Goal: Task Accomplishment & Management: Use online tool/utility

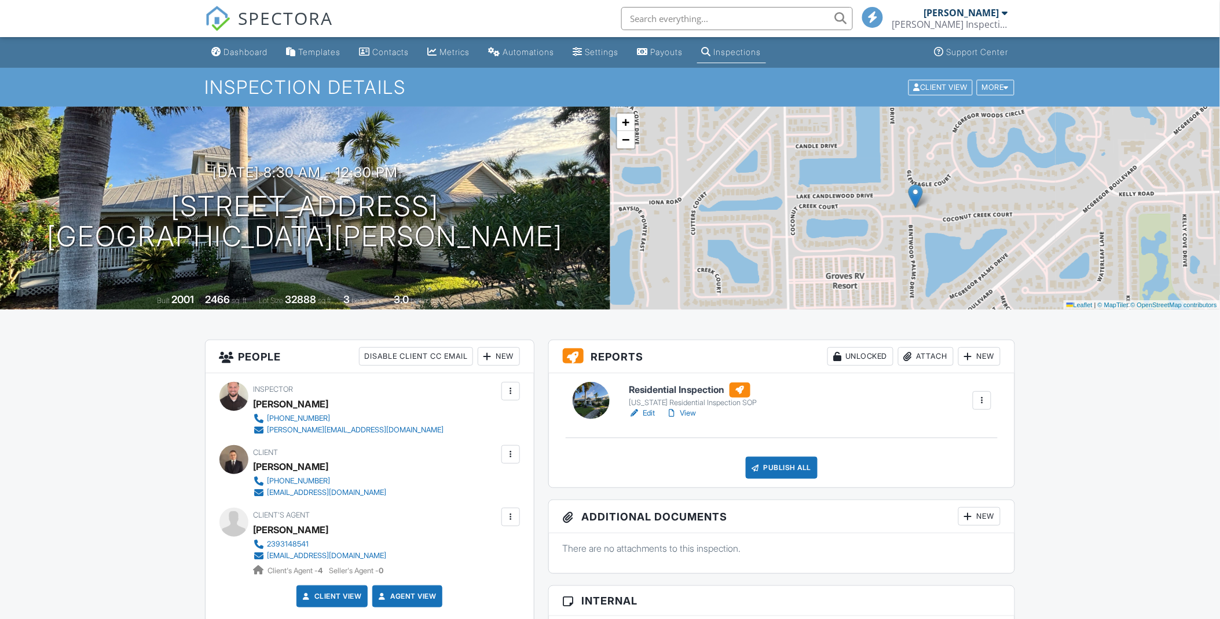
click at [680, 416] on link "View" at bounding box center [682, 413] width 30 height 12
click at [232, 37] on div "SPECTORA" at bounding box center [269, 18] width 129 height 37
click at [248, 55] on div "Dashboard" at bounding box center [246, 52] width 44 height 10
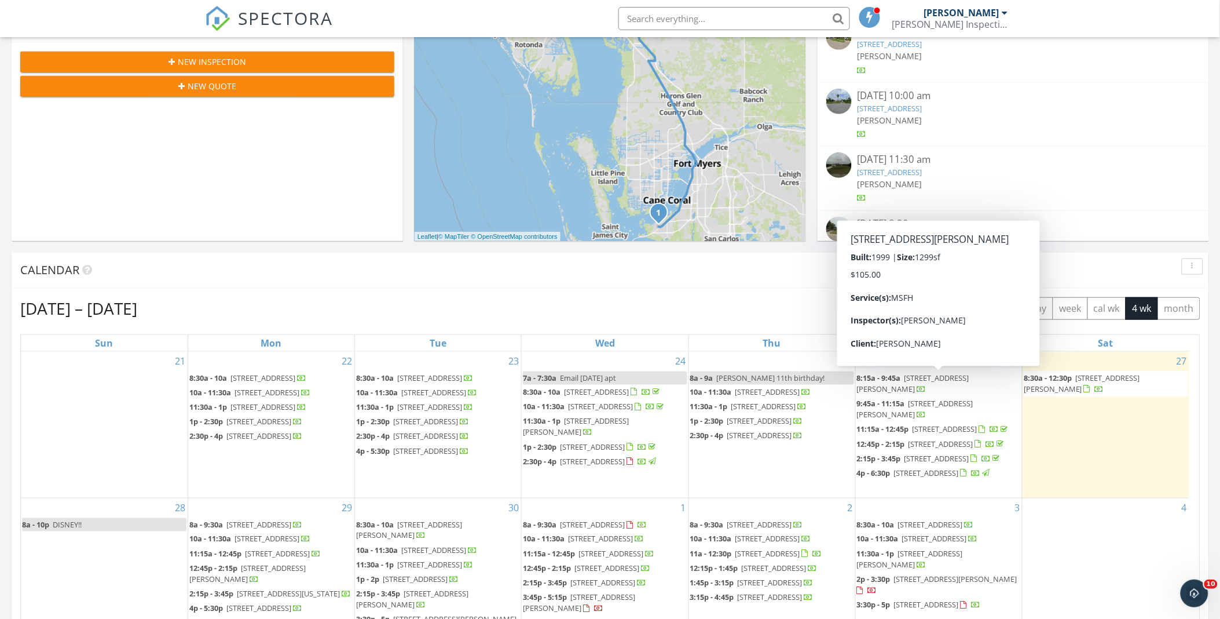
click at [738, 307] on div "Sep 21 – Oct 18, 2025 today list day week cal wk 4 wk month" at bounding box center [610, 309] width 1180 height 24
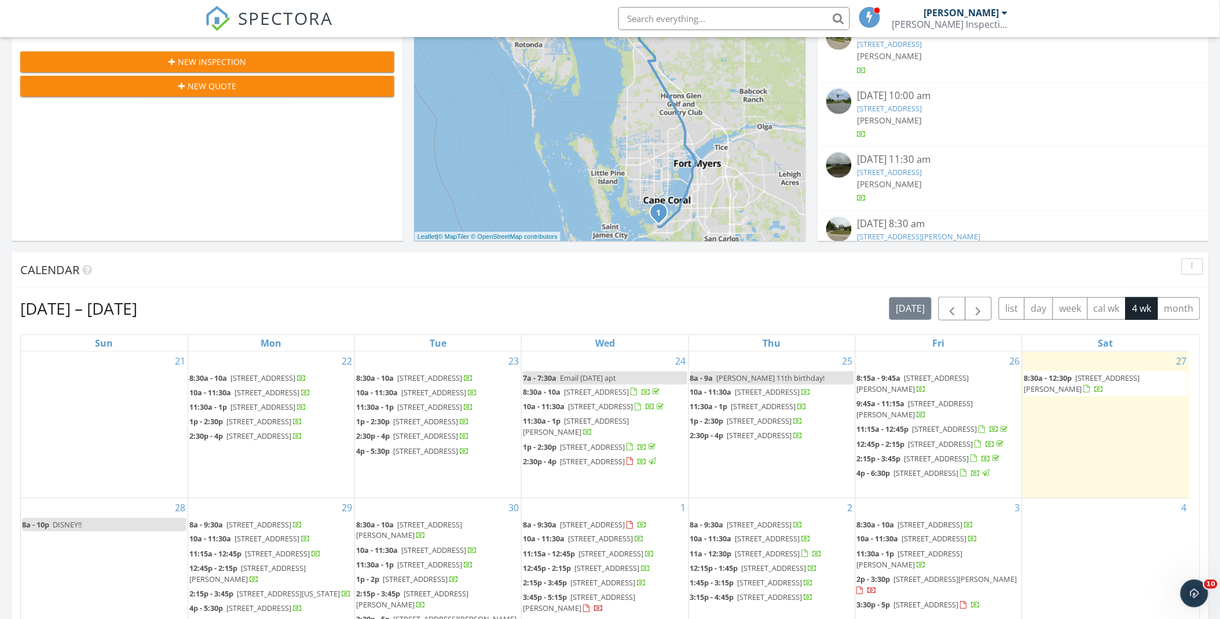
click at [672, 299] on div "Sep 21 – Oct 18, 2025 today list day week cal wk 4 wk month" at bounding box center [610, 309] width 1180 height 24
click at [675, 297] on div "Sep 21 – Oct 18, 2025 today list day week cal wk 4 wk month" at bounding box center [610, 309] width 1180 height 24
click at [695, 282] on div "Calendar" at bounding box center [611, 270] width 1198 height 35
click at [565, 299] on div "Sep 21 – Oct 18, 2025 today list day week cal wk 4 wk month" at bounding box center [610, 309] width 1180 height 24
click at [493, 272] on div "Calendar" at bounding box center [601, 269] width 1163 height 17
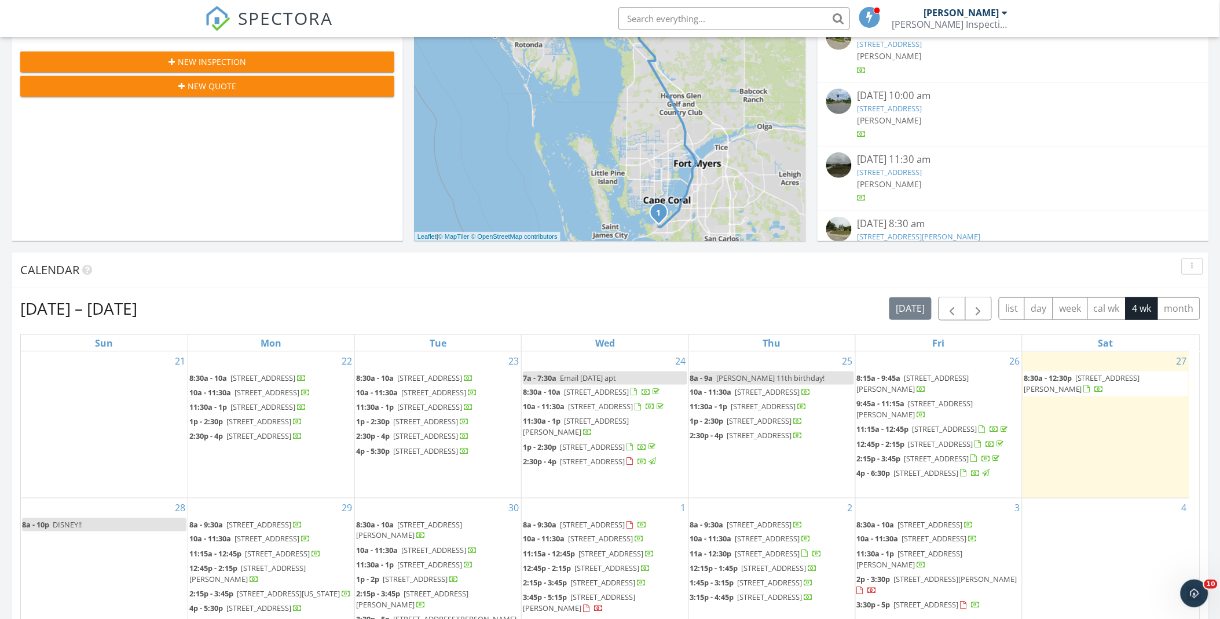
click at [664, 316] on div "Sep 21 – Oct 18, 2025 today list day week cal wk 4 wk month" at bounding box center [610, 309] width 1180 height 24
click at [1099, 383] on span "8:30a - 12:30p 12510 Coconut Creek Ct, Fort Myers 33908" at bounding box center [1106, 383] width 164 height 23
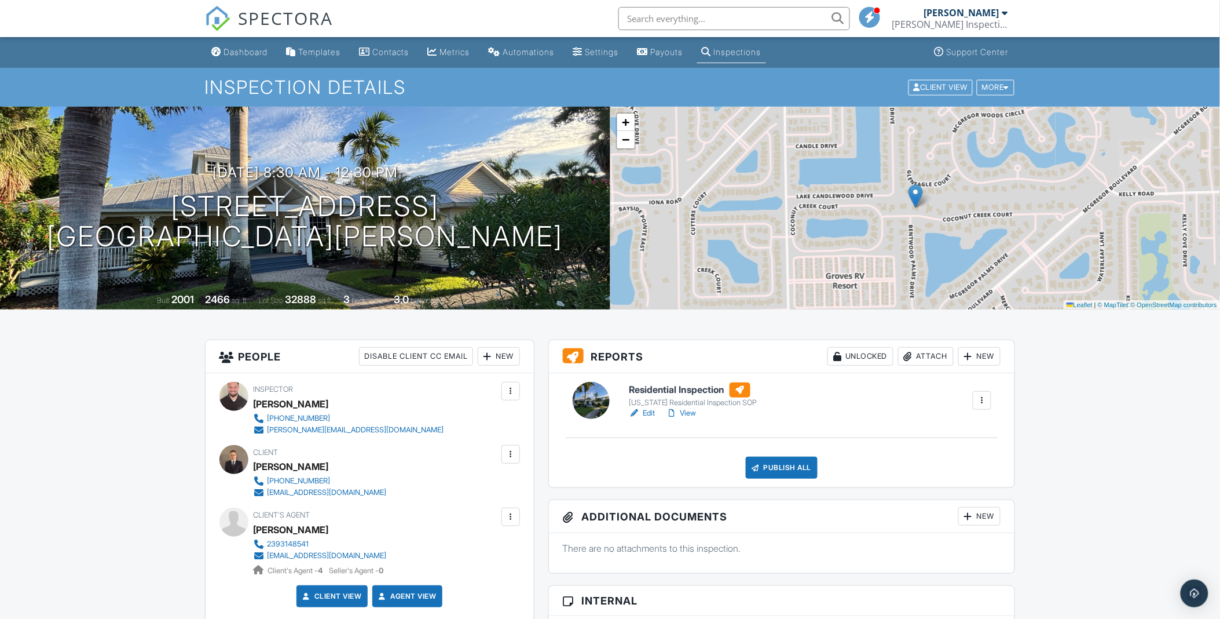
click at [688, 415] on link "View" at bounding box center [682, 413] width 30 height 12
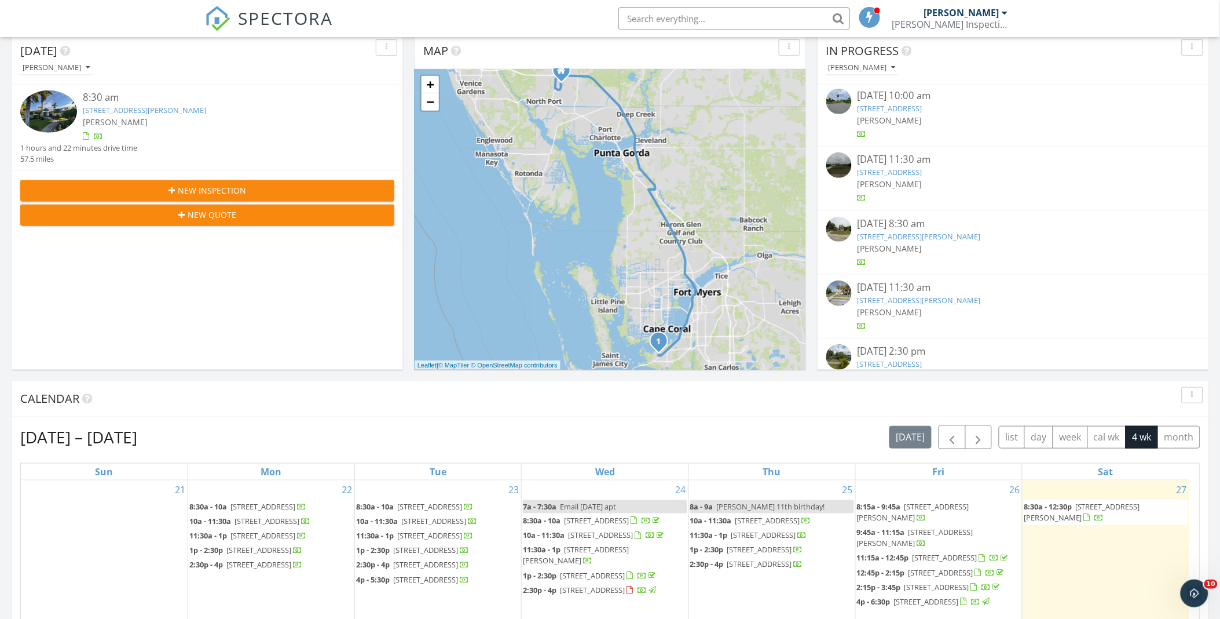
click at [1095, 517] on div at bounding box center [1099, 518] width 9 height 9
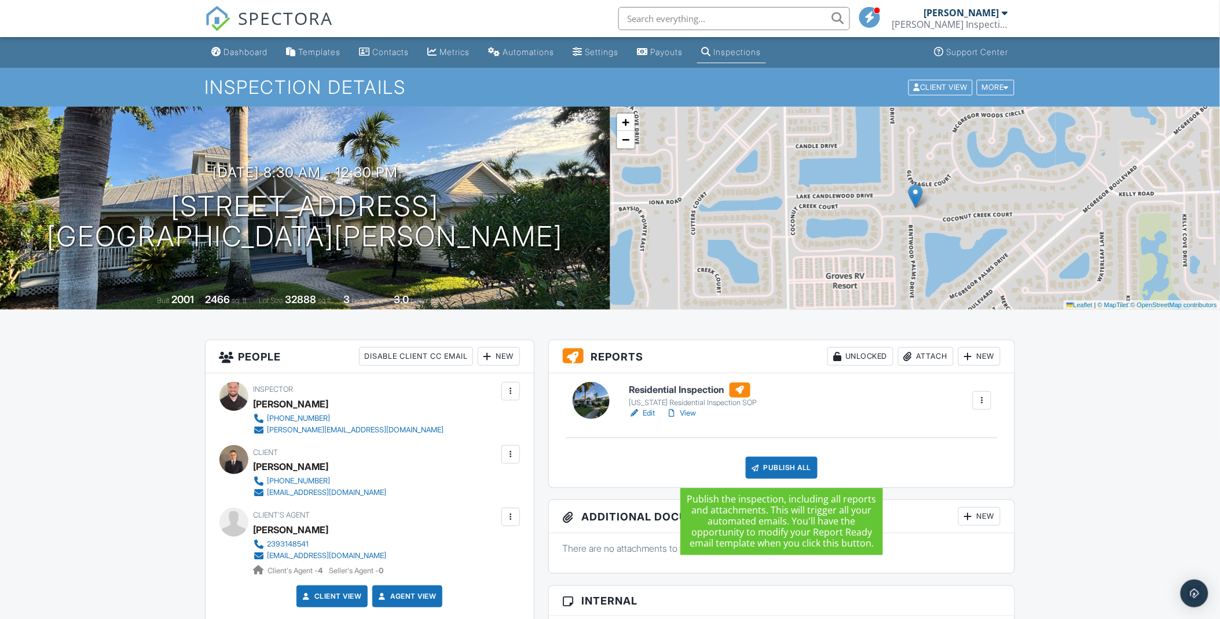
click at [773, 471] on div "Publish All" at bounding box center [782, 467] width 72 height 22
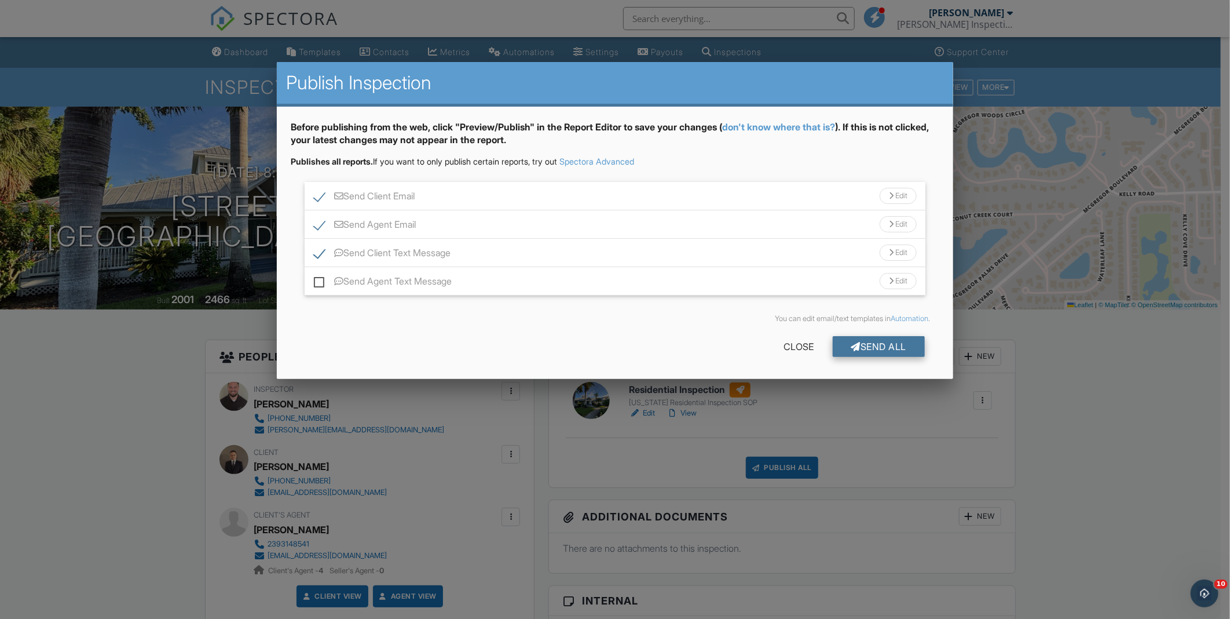
click at [904, 348] on div "Send All" at bounding box center [879, 346] width 93 height 21
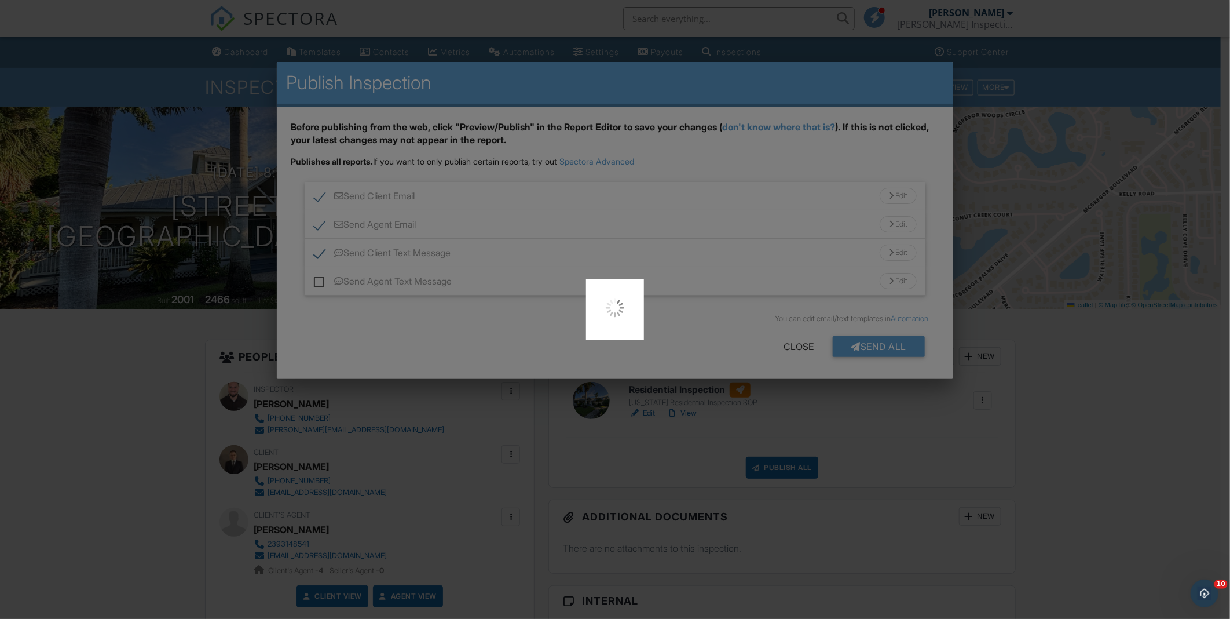
click at [213, 338] on div at bounding box center [615, 309] width 1230 height 619
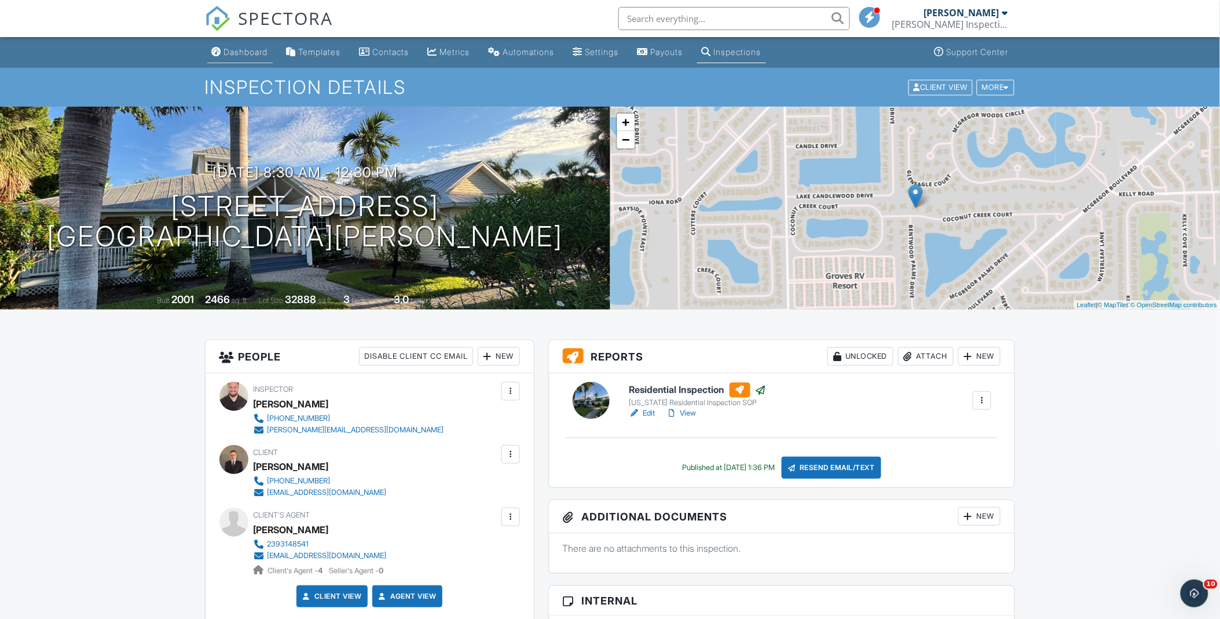
click at [226, 45] on link "Dashboard" at bounding box center [239, 52] width 65 height 21
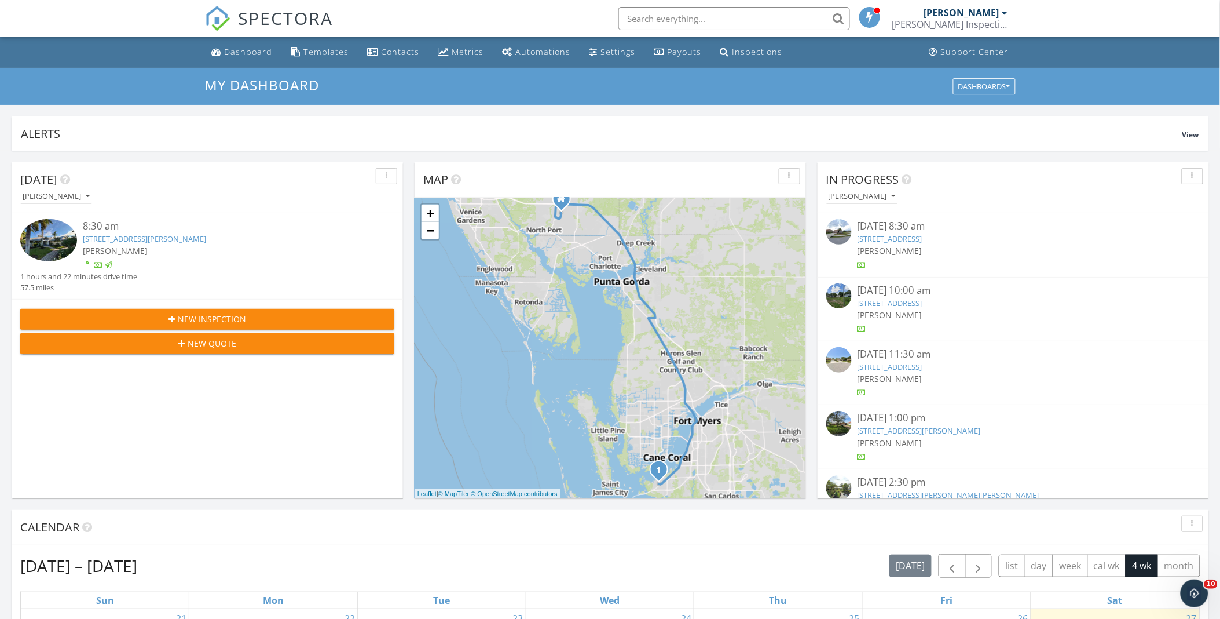
click at [513, 22] on div "SPECTORA [PERSON_NAME] Inspections LLC Role: Inspector Change Role Dashboard Ne…" at bounding box center [610, 18] width 811 height 37
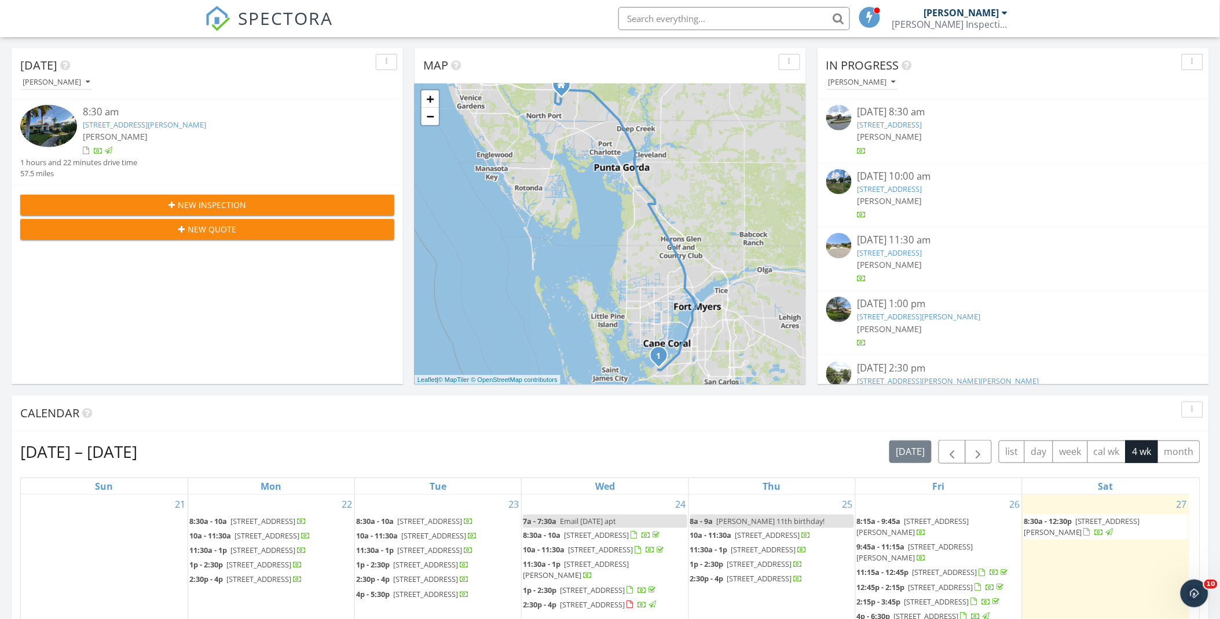
scroll to position [193, 0]
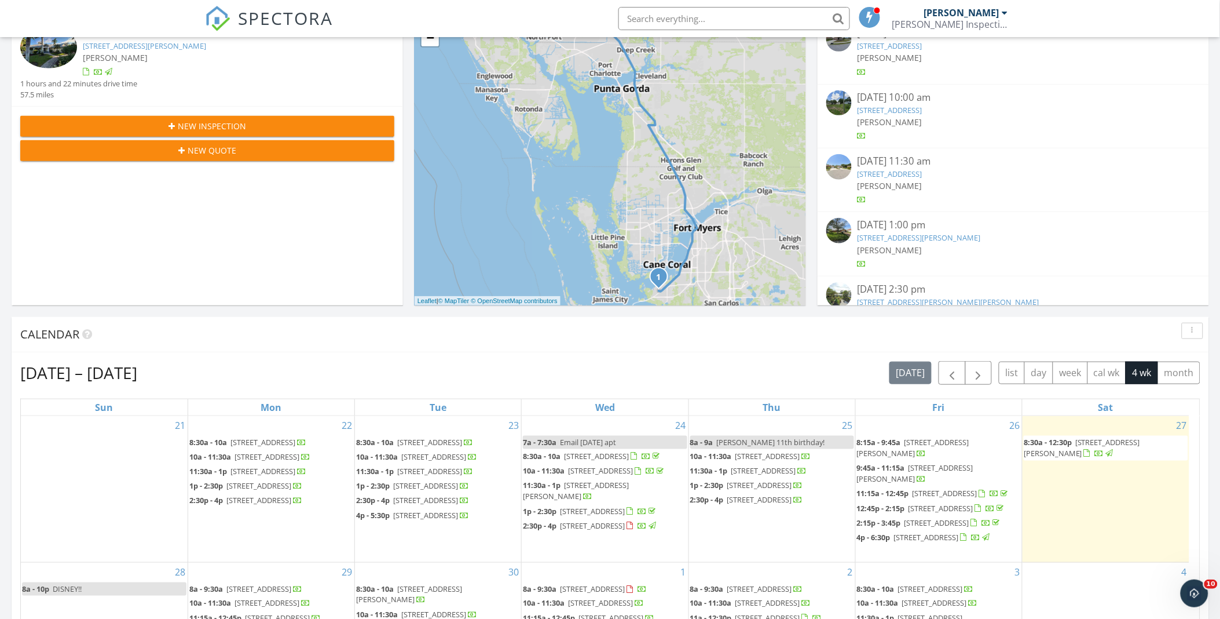
click at [471, 321] on div "Calendar" at bounding box center [611, 334] width 1198 height 35
